Goal: Ask a question

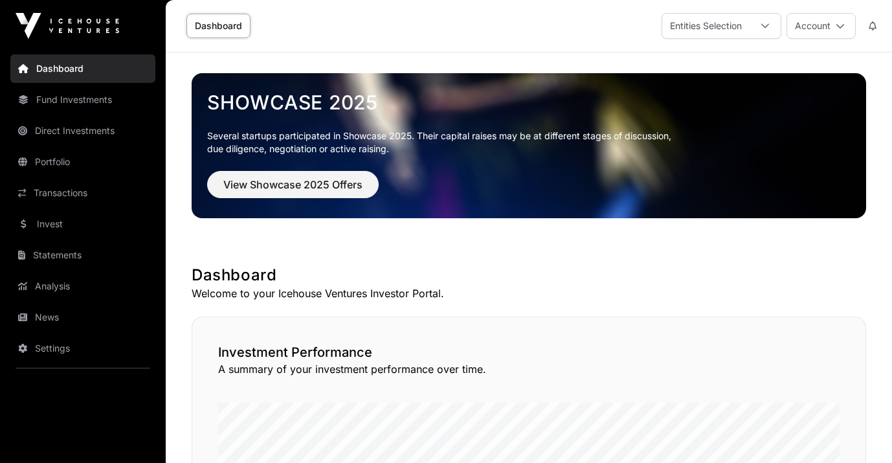
click at [103, 99] on link "Fund Investments" at bounding box center [82, 99] width 145 height 28
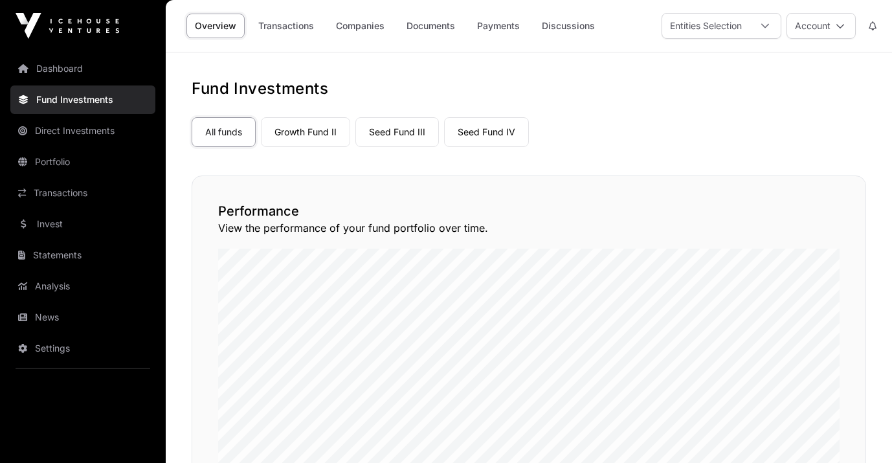
click at [78, 72] on link "Dashboard" at bounding box center [82, 68] width 145 height 28
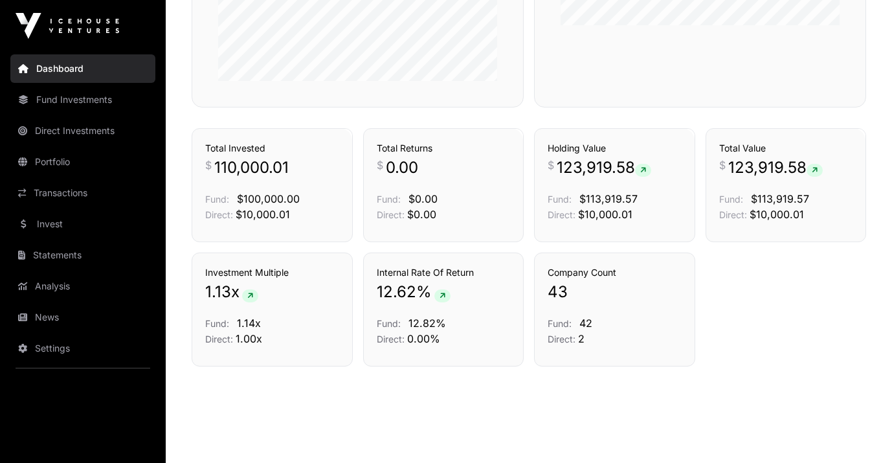
scroll to position [880, 0]
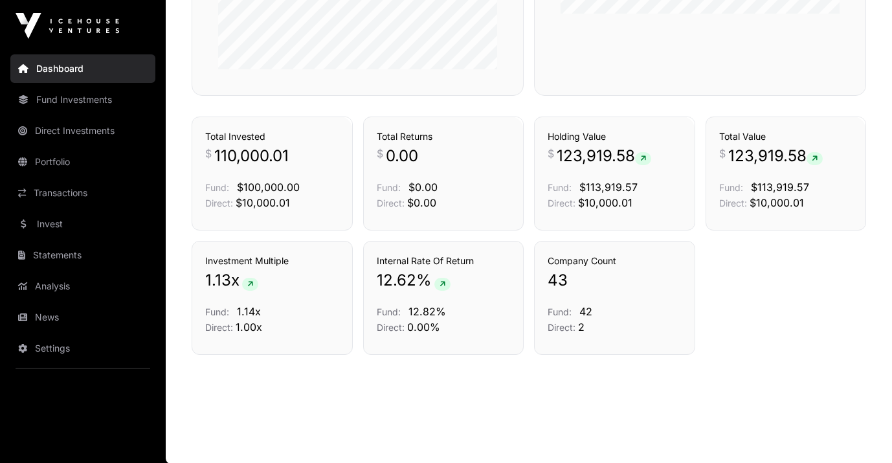
click at [74, 192] on link "Transactions" at bounding box center [82, 193] width 145 height 28
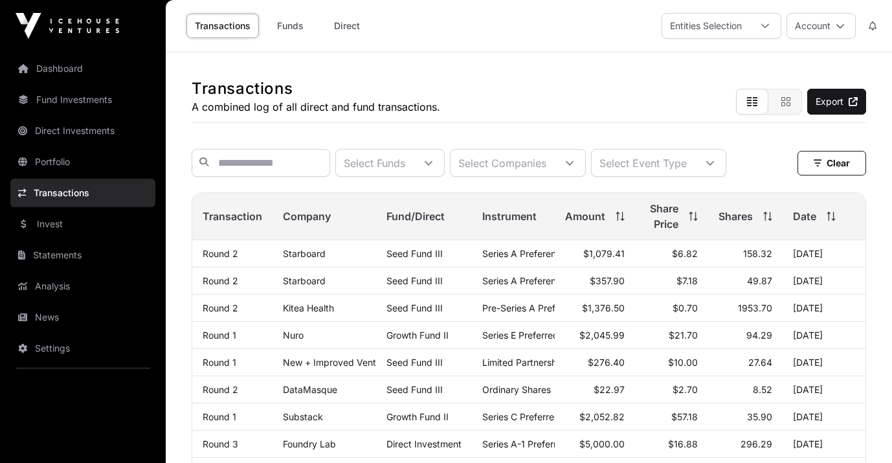
click at [78, 67] on link "Dashboard" at bounding box center [82, 68] width 145 height 28
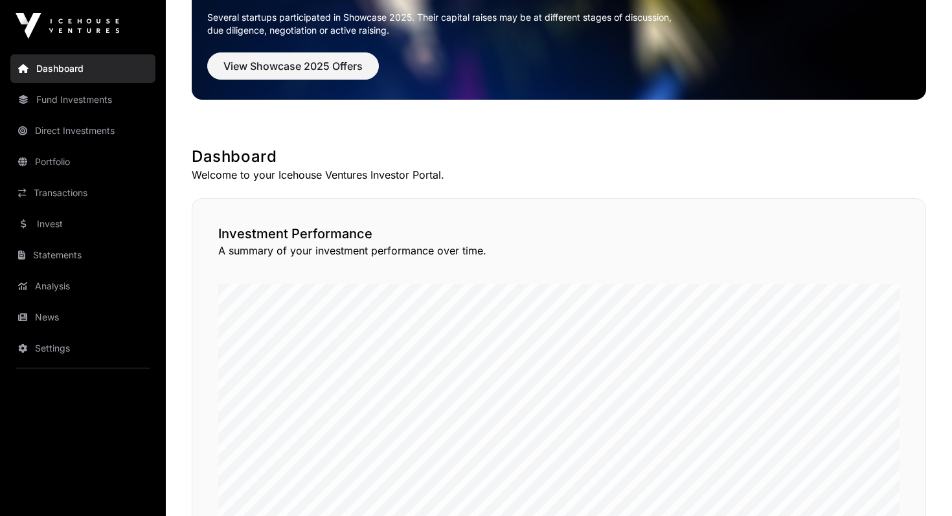
scroll to position [101, 0]
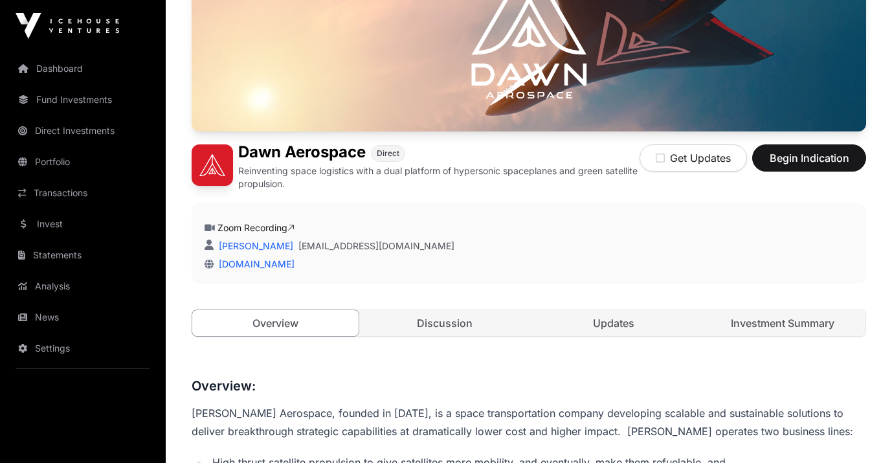
scroll to position [190, 0]
click at [783, 320] on link "Investment Summary" at bounding box center [782, 322] width 166 height 26
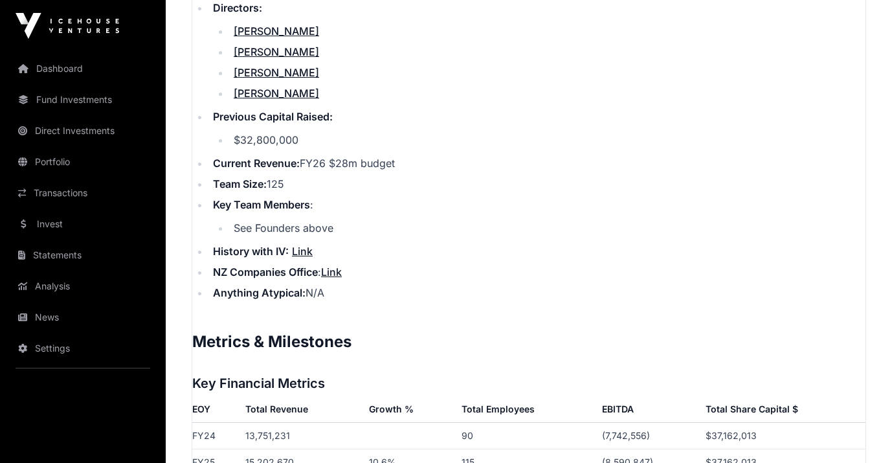
scroll to position [1714, 0]
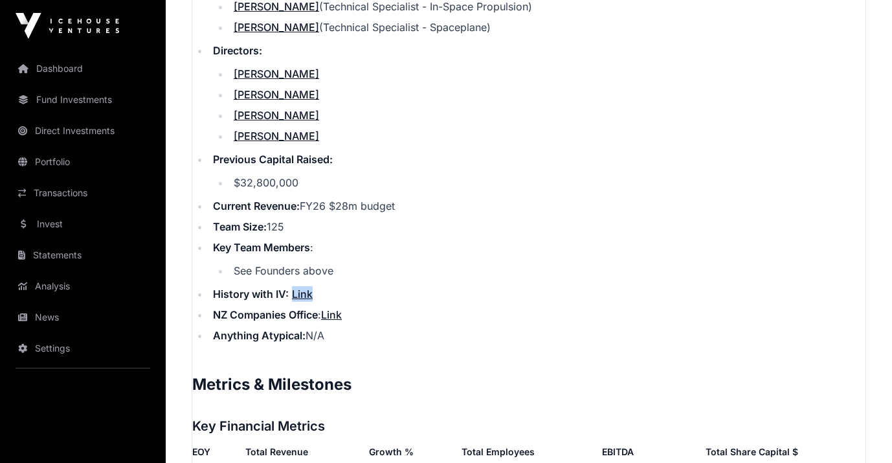
click at [302, 295] on link "Link" at bounding box center [302, 293] width 21 height 13
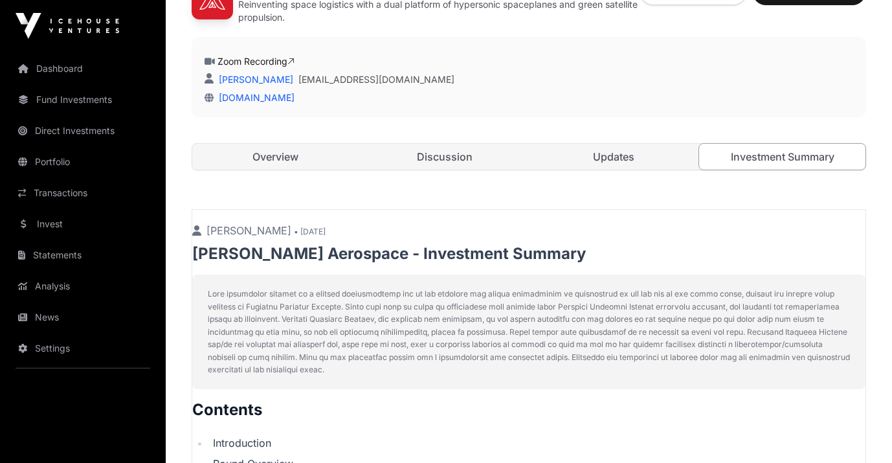
scroll to position [354, 0]
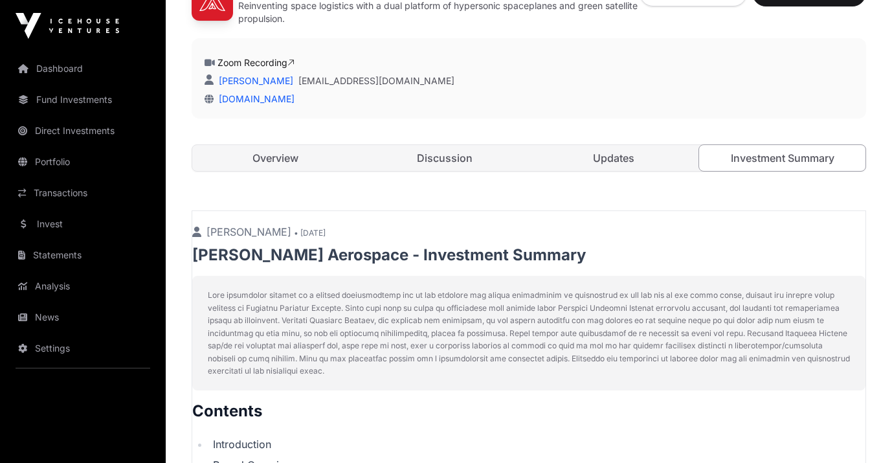
click at [613, 158] on link "Updates" at bounding box center [613, 158] width 166 height 26
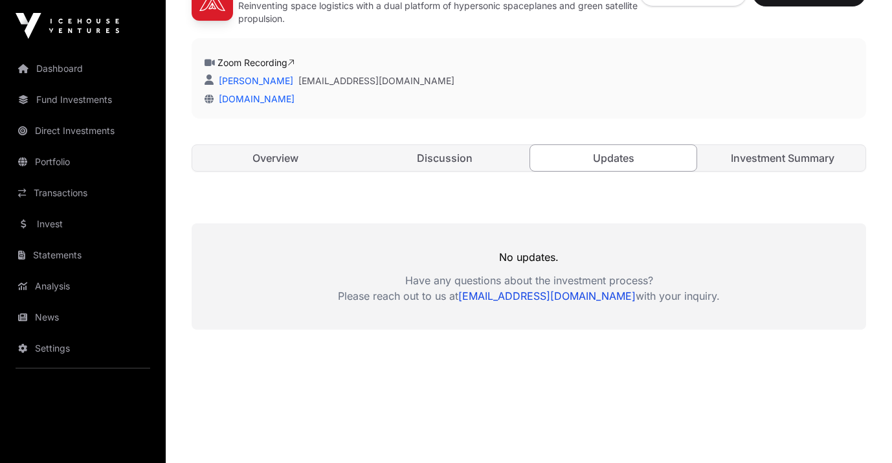
click at [471, 156] on link "Discussion" at bounding box center [444, 158] width 166 height 26
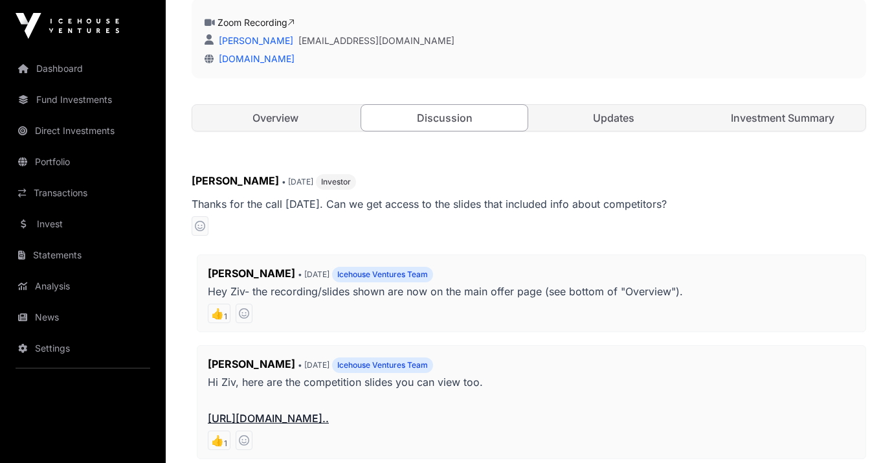
scroll to position [420, 0]
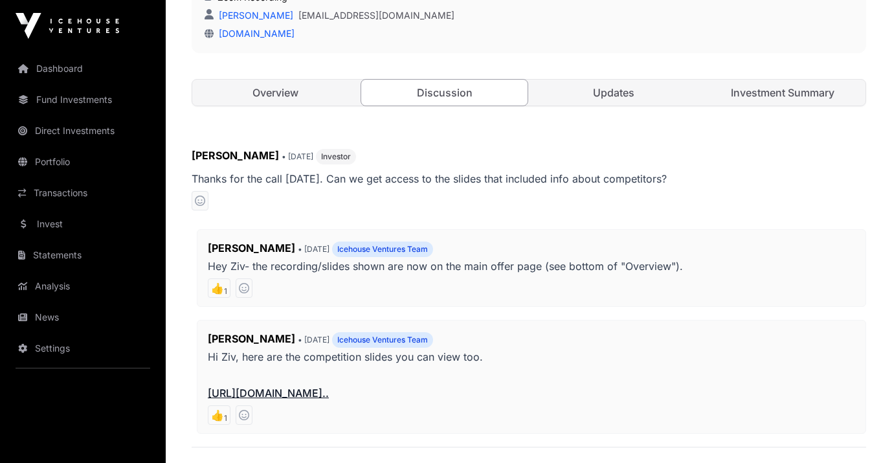
click at [301, 396] on link "[URL][DOMAIN_NAME].." at bounding box center [268, 393] width 121 height 13
click at [791, 94] on link "Investment Summary" at bounding box center [782, 93] width 166 height 26
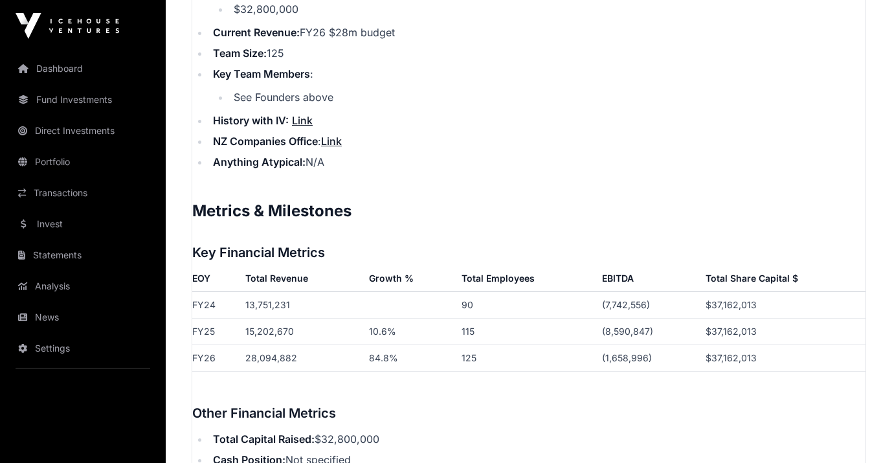
scroll to position [1890, 0]
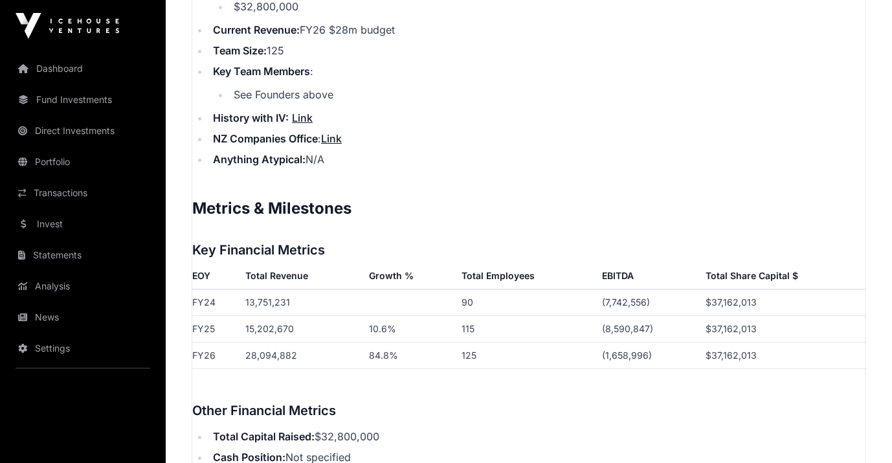
click at [341, 142] on link "Link" at bounding box center [331, 138] width 21 height 13
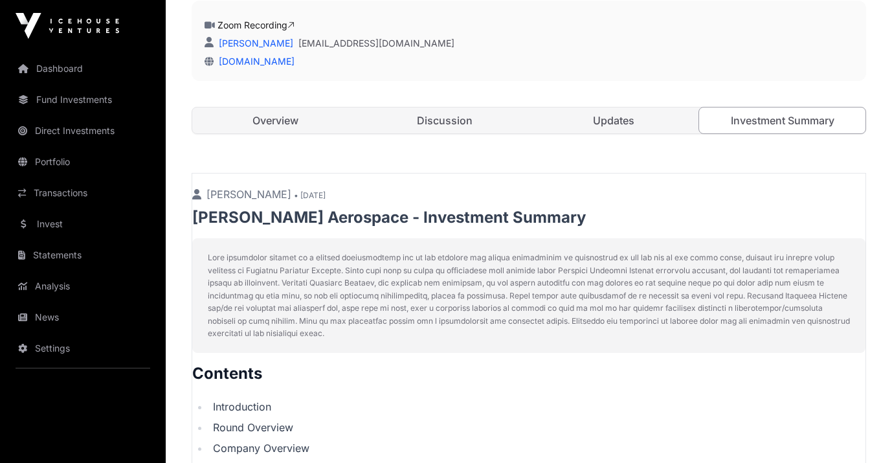
scroll to position [318, 0]
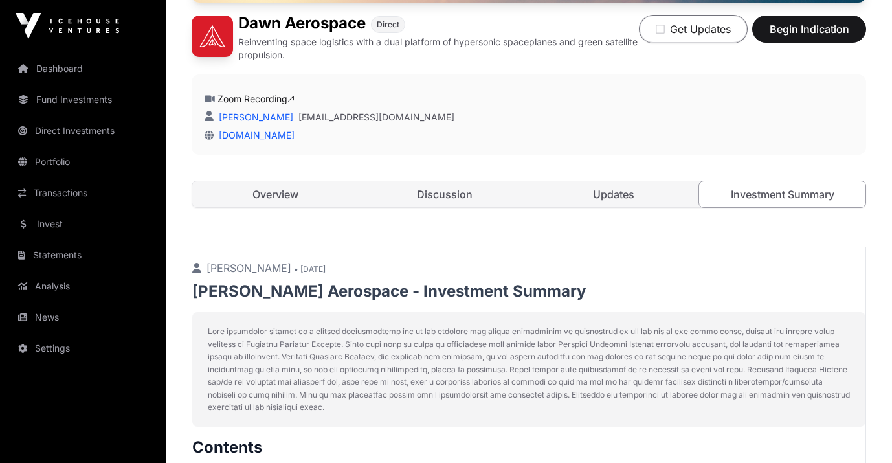
click at [660, 29] on icon "button" at bounding box center [660, 29] width 9 height 10
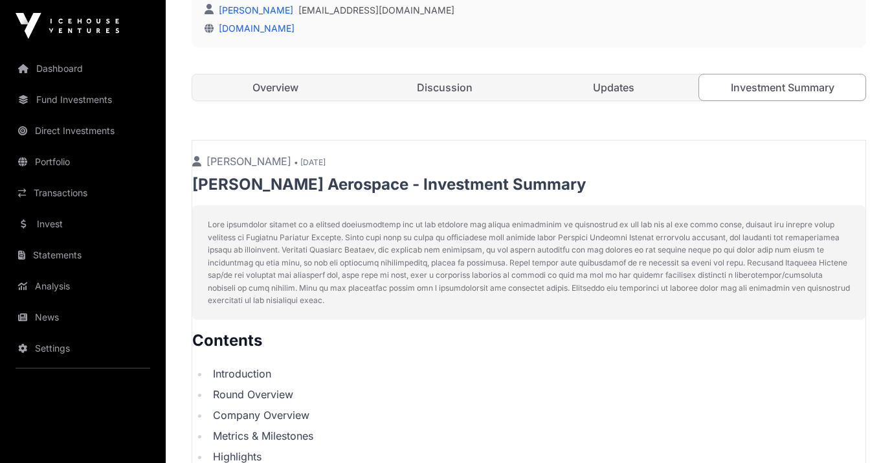
scroll to position [426, 0]
click at [451, 90] on link "Discussion" at bounding box center [444, 86] width 166 height 26
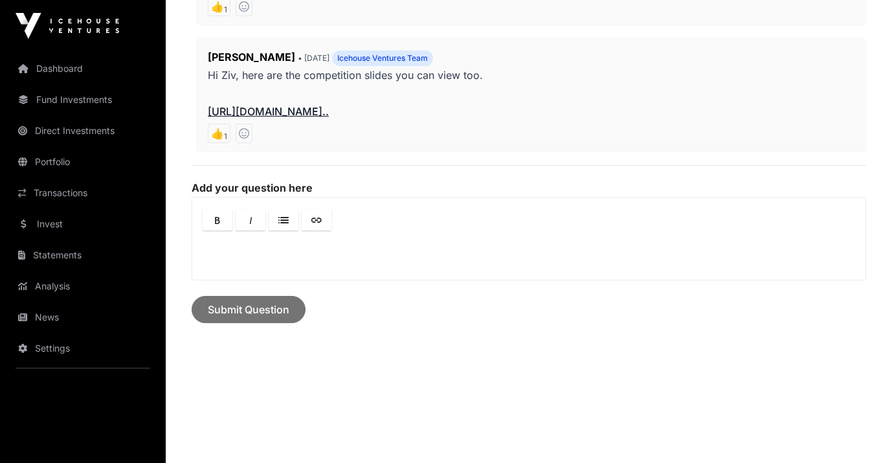
scroll to position [720, 0]
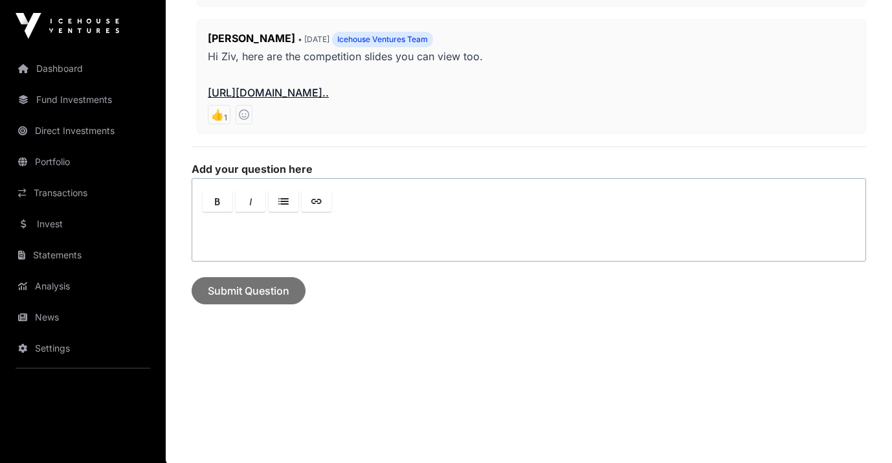
click at [269, 227] on p at bounding box center [529, 233] width 650 height 16
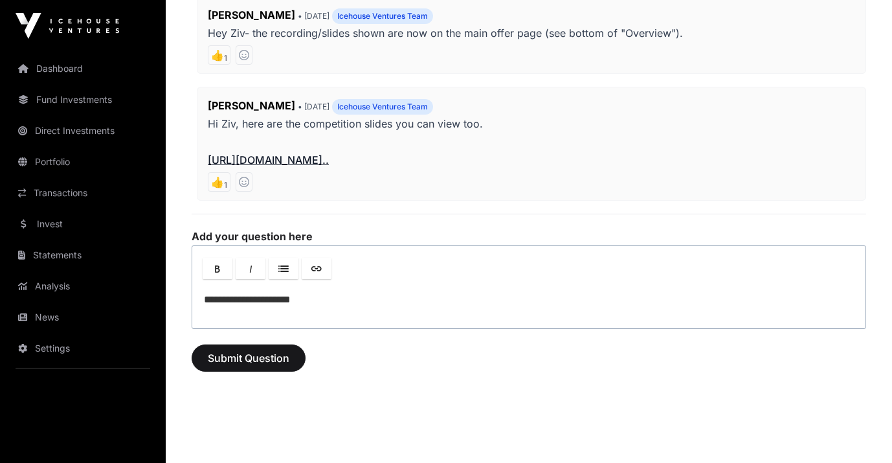
scroll to position [663, 0]
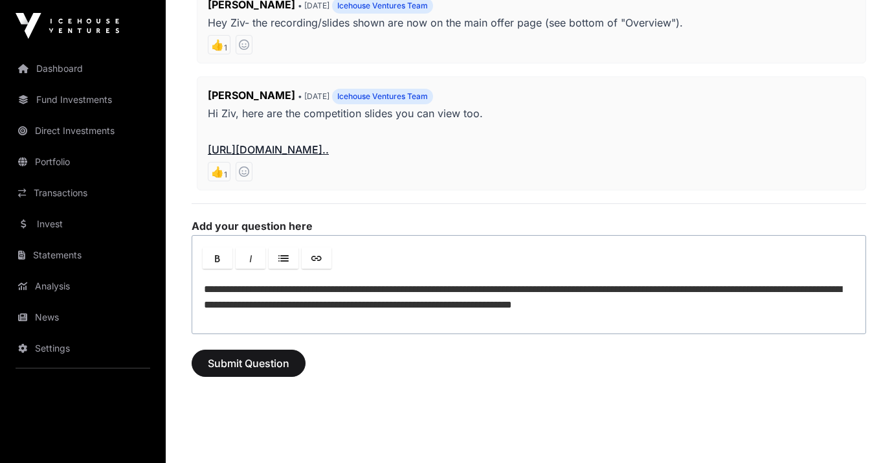
click at [276, 304] on p "**********" at bounding box center [529, 297] width 650 height 31
click at [727, 309] on p "**********" at bounding box center [529, 297] width 650 height 31
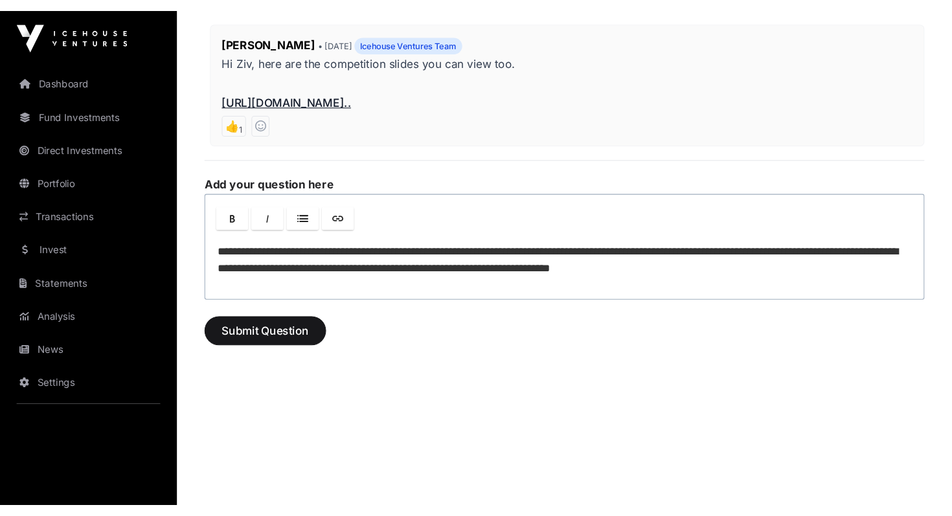
scroll to position [736, 0]
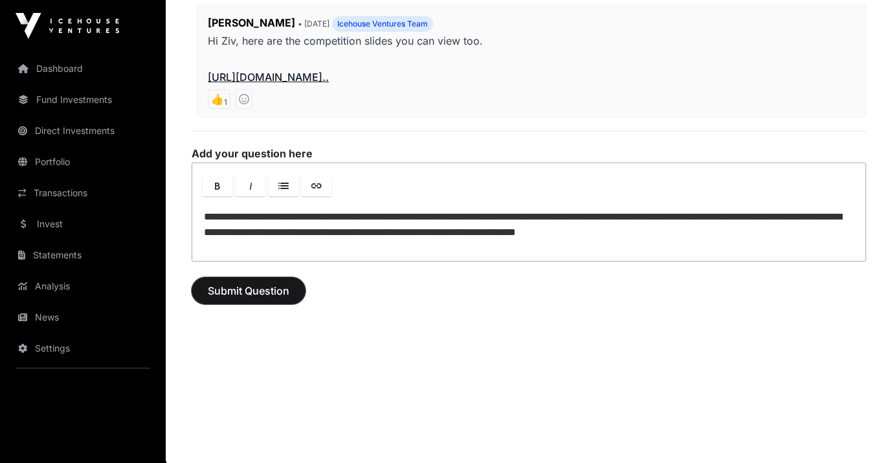
click at [258, 293] on span "Submit Question" at bounding box center [249, 291] width 82 height 16
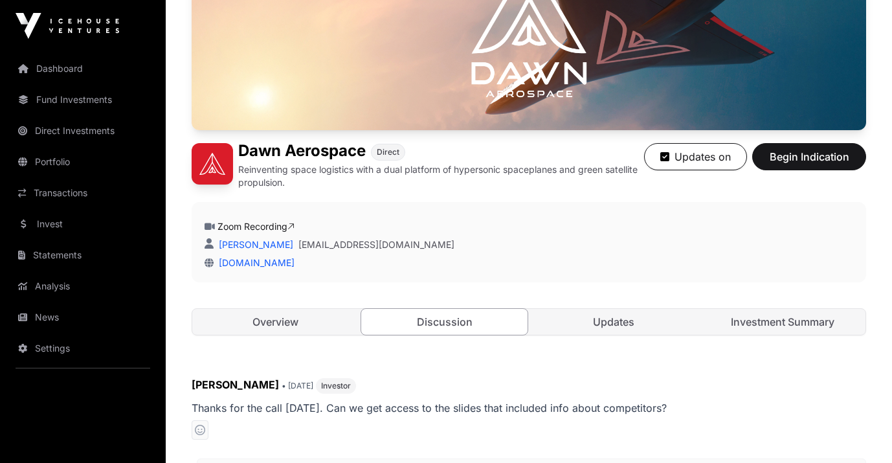
scroll to position [185, 0]
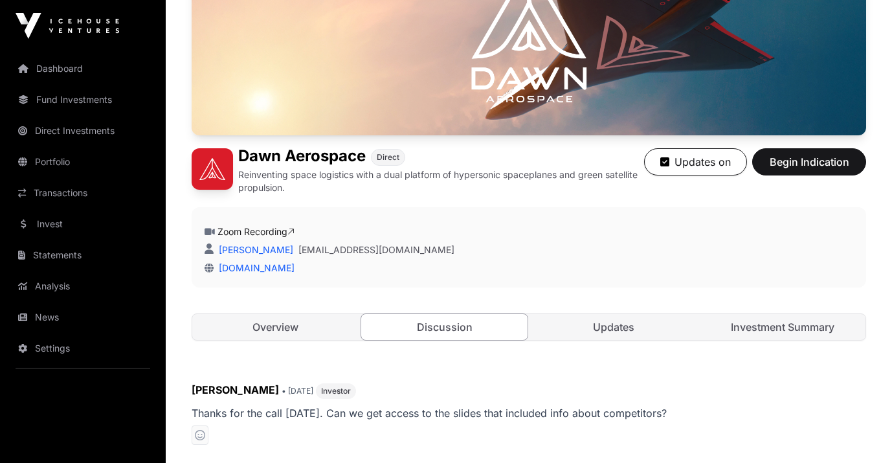
click at [594, 324] on link "Updates" at bounding box center [613, 327] width 166 height 26
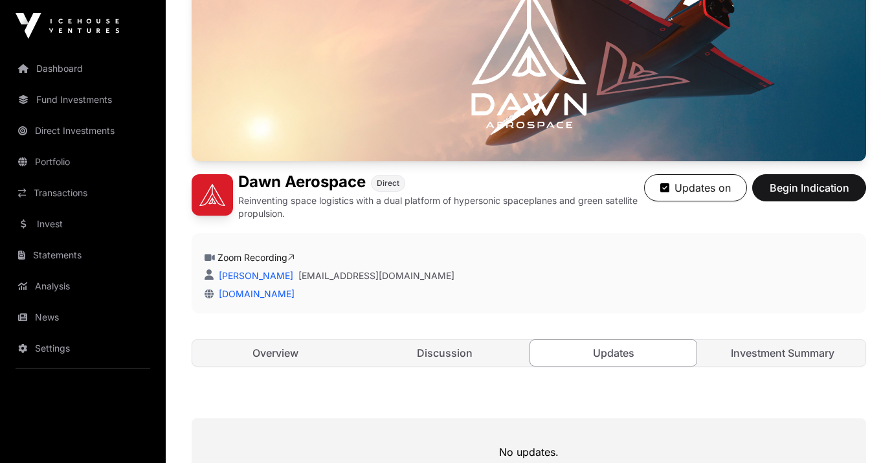
scroll to position [134, 0]
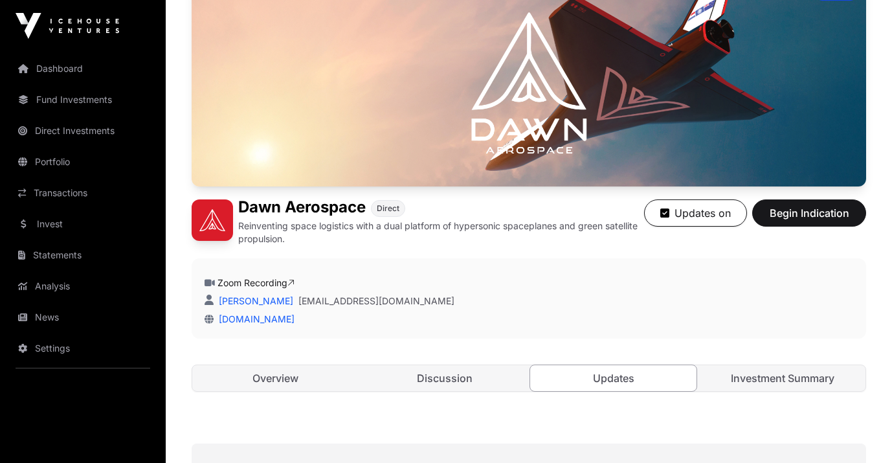
click at [783, 382] on link "Investment Summary" at bounding box center [782, 378] width 166 height 26
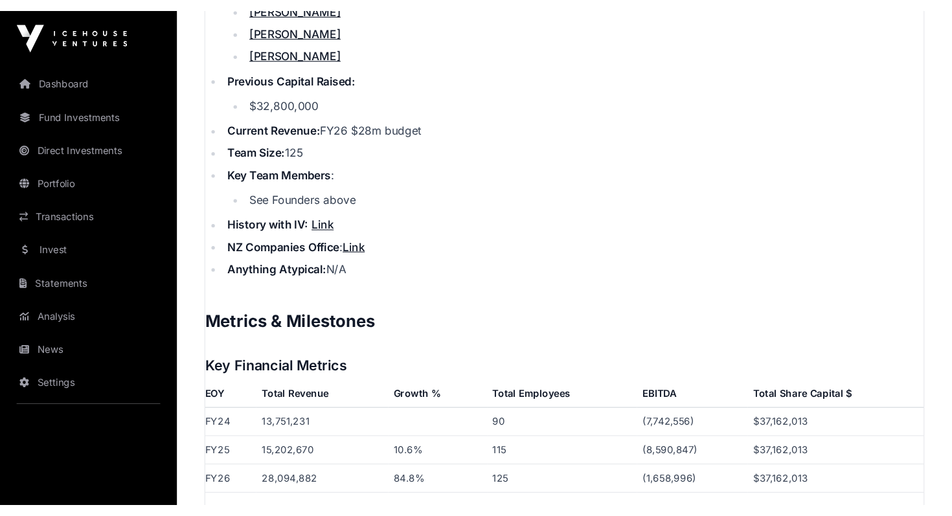
scroll to position [1809, 0]
